Goal: Contribute content

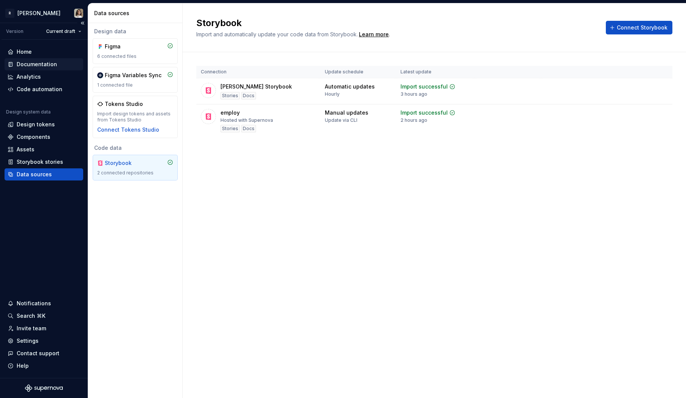
click at [21, 68] on div "Documentation" at bounding box center [44, 64] width 79 height 12
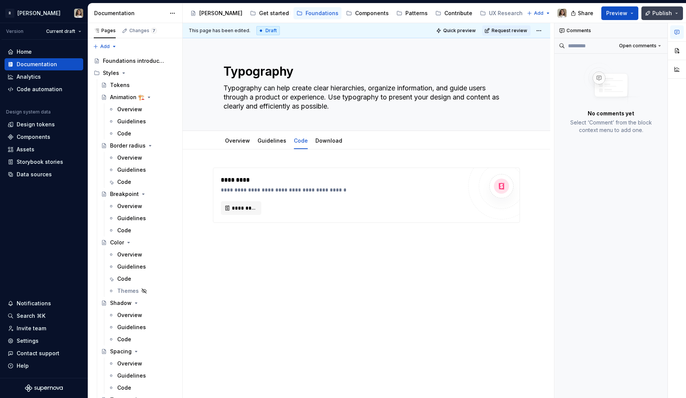
click at [661, 14] on span "Publish" at bounding box center [663, 13] width 20 height 8
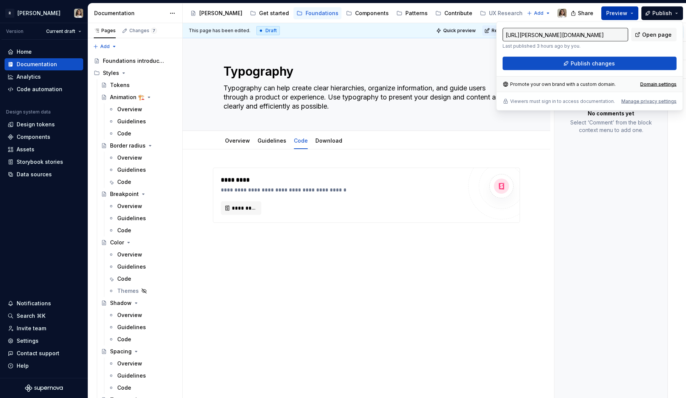
click at [624, 10] on span "Preview" at bounding box center [617, 13] width 21 height 8
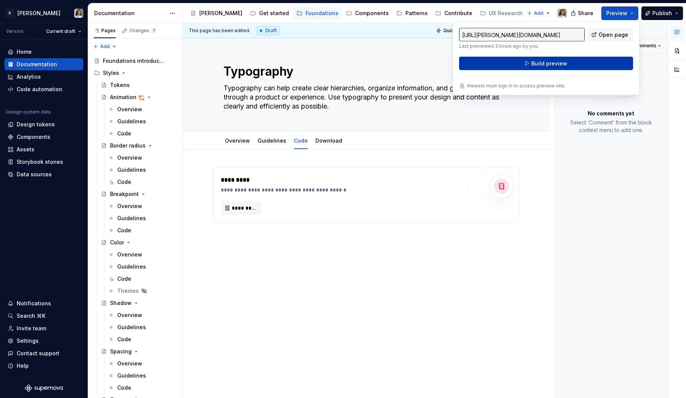
click at [569, 61] on button "Build preview" at bounding box center [546, 64] width 174 height 14
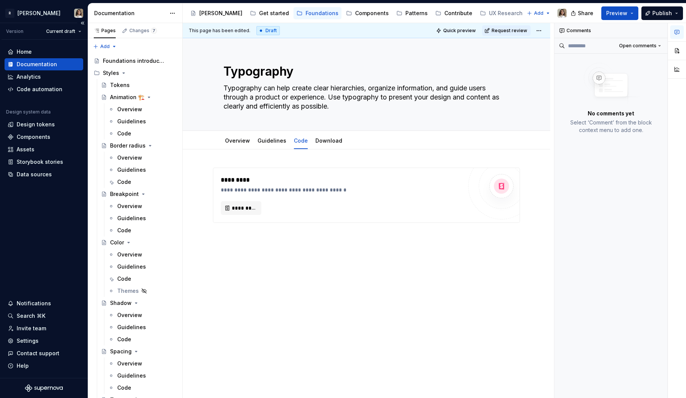
type textarea "*"
